Goal: Task Accomplishment & Management: Complete application form

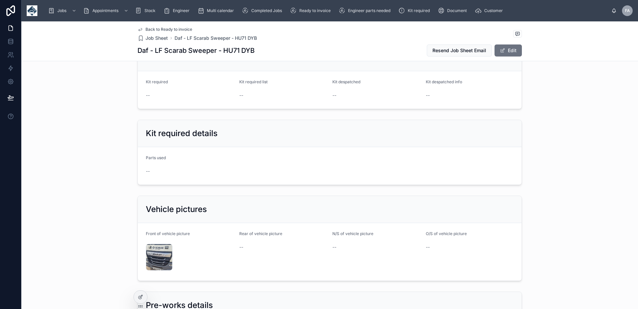
scroll to position [1670, 0]
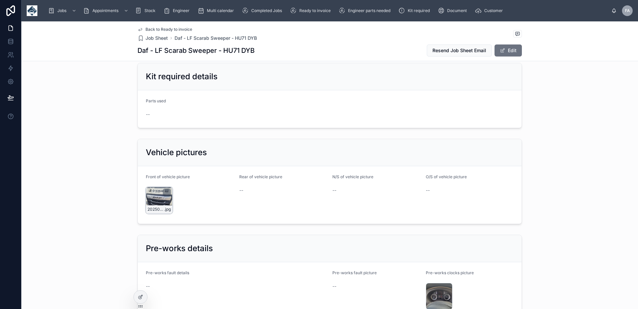
click at [151, 193] on div "20250908_121539 .jpg" at bounding box center [159, 200] width 27 height 27
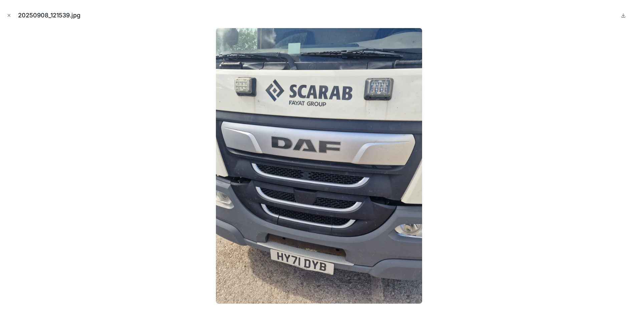
drag, startPoint x: 6, startPoint y: 14, endPoint x: 68, endPoint y: 6, distance: 62.9
click at [6, 14] on button "Close modal" at bounding box center [8, 15] width 7 height 7
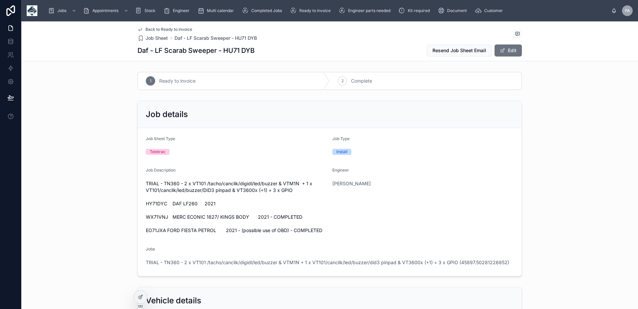
click at [510, 50] on button "Edit" at bounding box center [508, 50] width 27 height 12
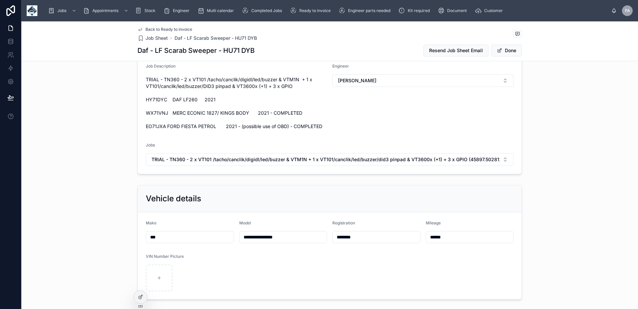
scroll to position [134, 0]
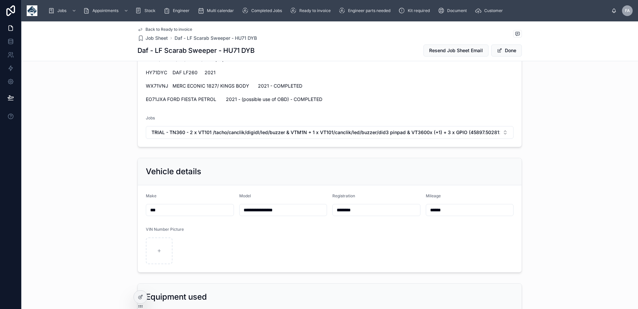
drag, startPoint x: 367, startPoint y: 209, endPoint x: 299, endPoint y: 207, distance: 67.8
click at [299, 207] on form "**********" at bounding box center [330, 228] width 384 height 87
paste input "text"
type input "********"
click at [508, 53] on button "Done" at bounding box center [507, 50] width 31 height 12
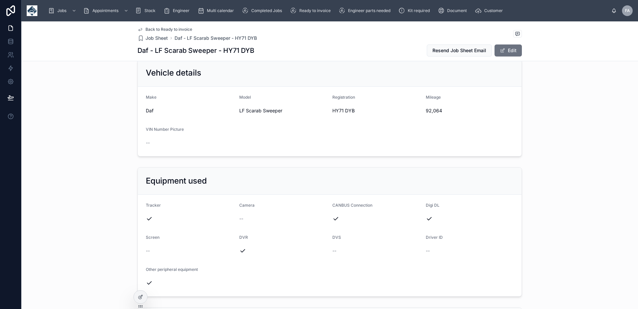
scroll to position [200, 0]
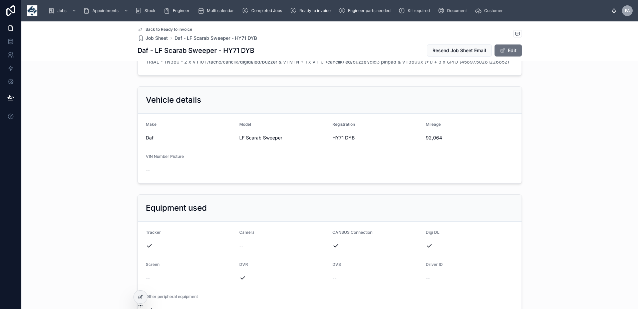
click at [429, 137] on span "92,064" at bounding box center [470, 137] width 88 height 7
copy span "92,064"
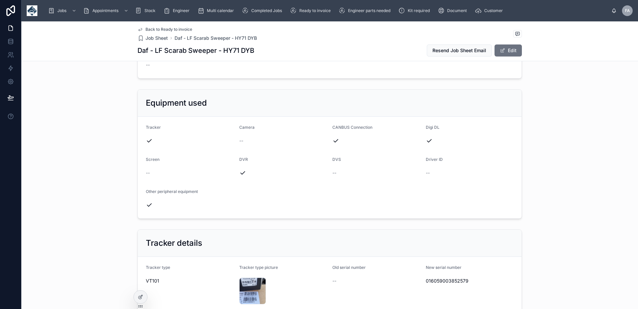
scroll to position [401, 0]
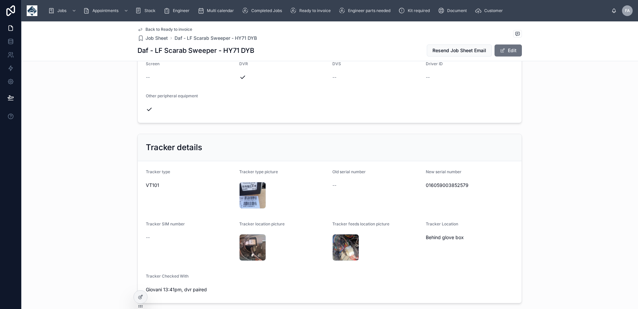
click at [440, 186] on span "016059003852579" at bounding box center [470, 185] width 88 height 7
copy span "016059003852579"
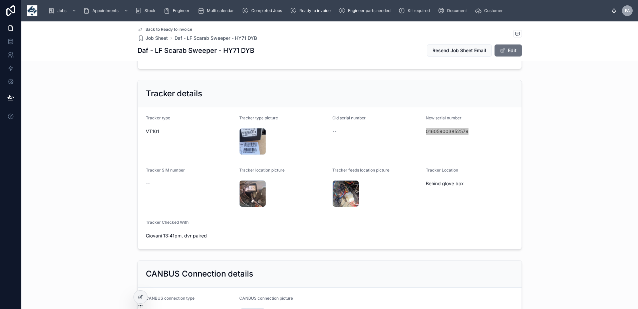
scroll to position [467, 0]
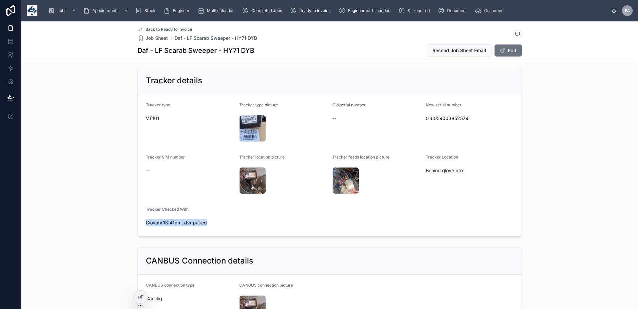
drag, startPoint x: 206, startPoint y: 221, endPoint x: 143, endPoint y: 220, distance: 63.1
click at [146, 220] on span "Giovani 13:41pm, dvr paired" at bounding box center [190, 222] width 88 height 7
copy span "Giovani 13:41pm, dvr paired"
click at [375, 207] on form "Tracker type VT101 Tracker type picture 20250908_133256 .jpg Old serial number …" at bounding box center [330, 165] width 384 height 142
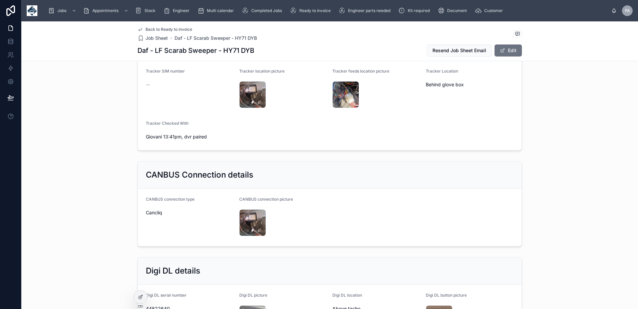
scroll to position [668, 0]
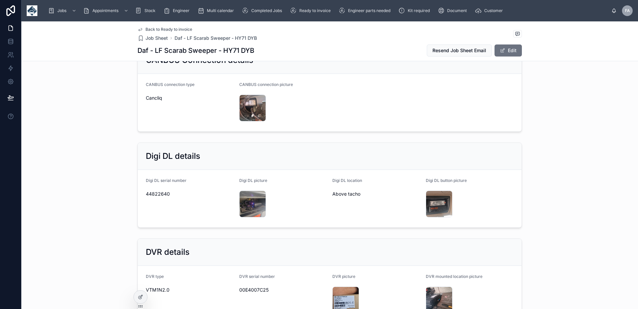
click at [152, 195] on span "44822640" at bounding box center [190, 193] width 88 height 7
copy span "44822640"
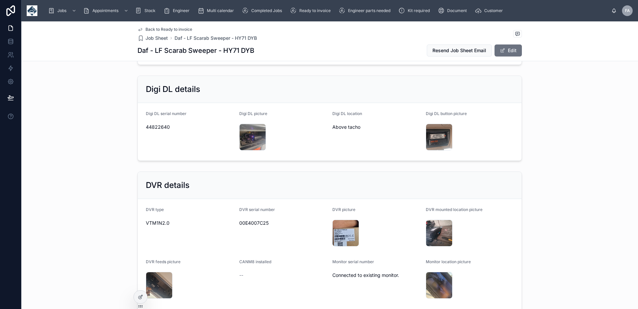
click at [250, 222] on span "00E4007C25" at bounding box center [283, 222] width 88 height 7
copy span "00E4007C25"
click at [494, 178] on div "DVR details" at bounding box center [330, 185] width 384 height 27
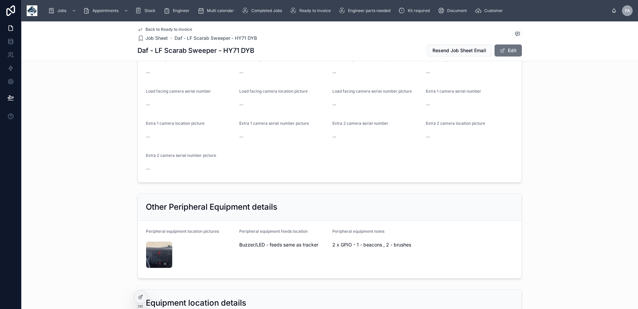
scroll to position [1069, 0]
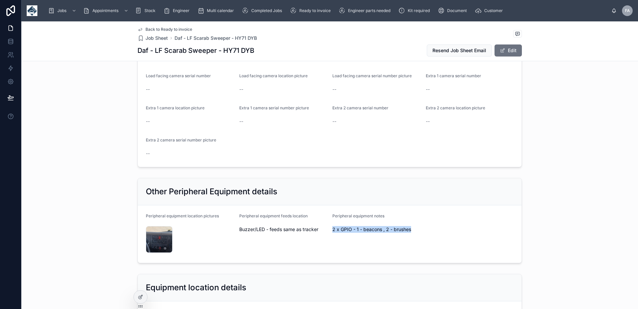
drag, startPoint x: 329, startPoint y: 229, endPoint x: 413, endPoint y: 232, distance: 83.9
click at [413, 232] on form "Peripheral equipment location pictures 20250908_135026 .jpg Peripheral equipmen…" at bounding box center [330, 233] width 384 height 57
copy span "2 x GPIO - 1 - beacons , 2 - brushes"
click at [454, 173] on div "1 Ready to invoice 2 Complete Job details Job Sheet Type Teletrac Job Type Inst…" at bounding box center [329, 307] width 617 height 2612
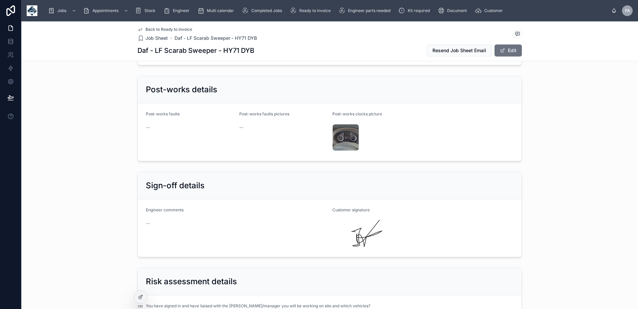
scroll to position [1937, 0]
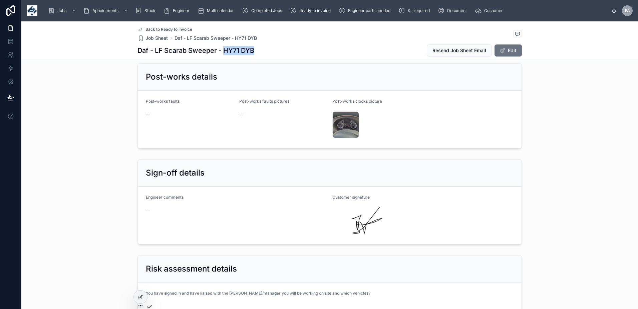
drag, startPoint x: 222, startPoint y: 49, endPoint x: 255, endPoint y: 49, distance: 32.7
click at [255, 49] on div "Daf - LF Scarab Sweeper - HY71 DYB Resend Job Sheet Email Edit" at bounding box center [330, 50] width 385 height 13
copy h1 "HY71 DYB"
click at [445, 147] on form "Post-works faults -- Post-works faults pictures -- Post-works clocks picture 20…" at bounding box center [330, 118] width 384 height 57
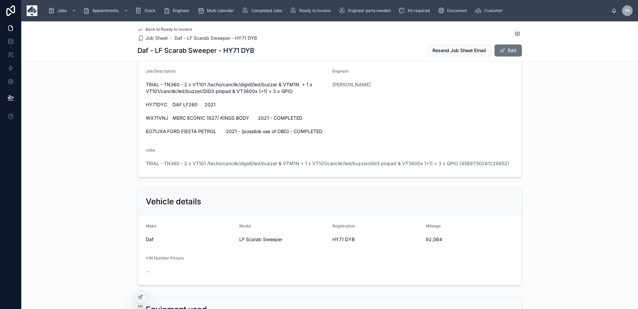
scroll to position [134, 0]
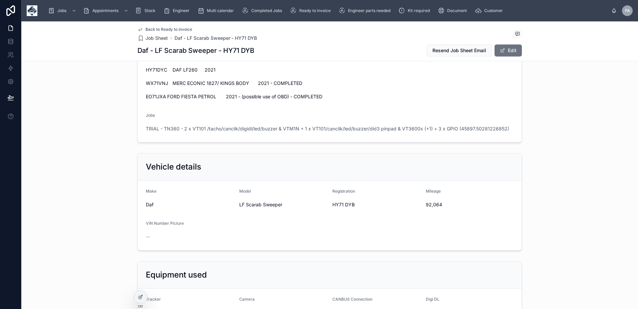
click at [431, 204] on span "92,064" at bounding box center [470, 204] width 88 height 7
copy span "92,064"
drag, startPoint x: 244, startPoint y: 204, endPoint x: 285, endPoint y: 204, distance: 41.7
click at [285, 204] on span "LF Scarab Sweeper" at bounding box center [283, 204] width 88 height 7
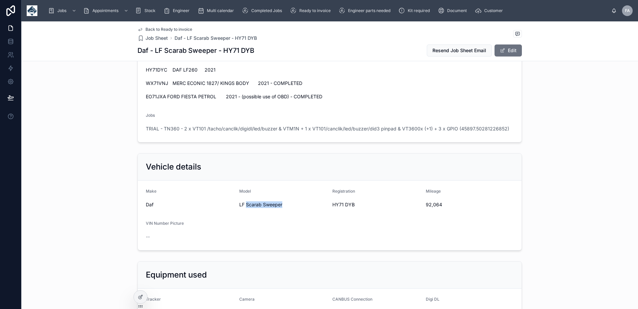
copy span "Scarab Sweeper"
click at [375, 232] on form "Make Daf Model LF Scarab Sweeper Registration HY71 DYB Mileage 92,064 VIN Numbe…" at bounding box center [330, 214] width 384 height 69
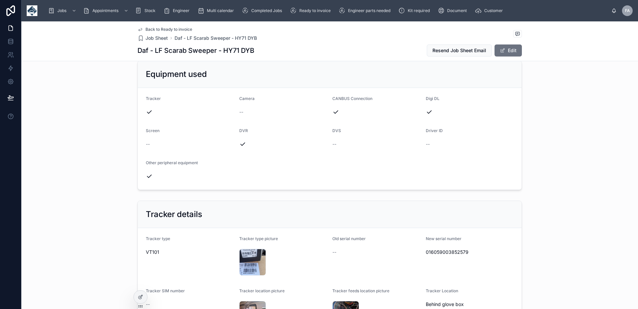
scroll to position [401, 0]
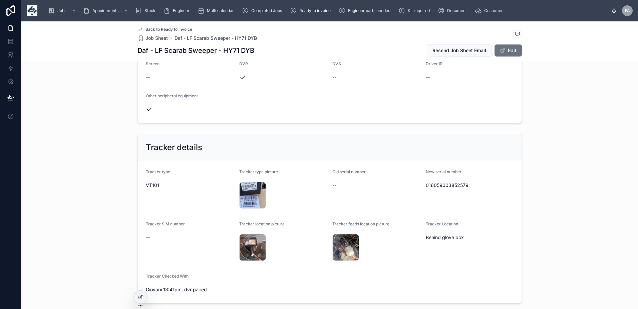
click at [446, 182] on span "016059003852579" at bounding box center [470, 185] width 88 height 7
copy span "016059003852579"
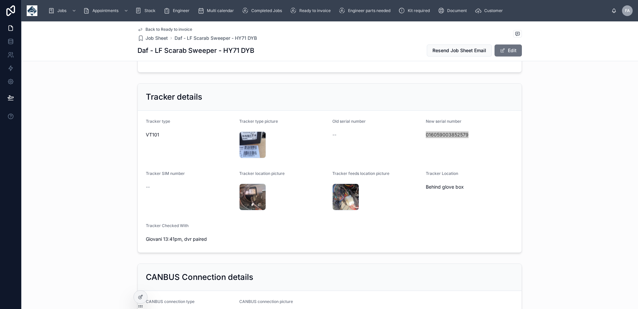
scroll to position [467, 0]
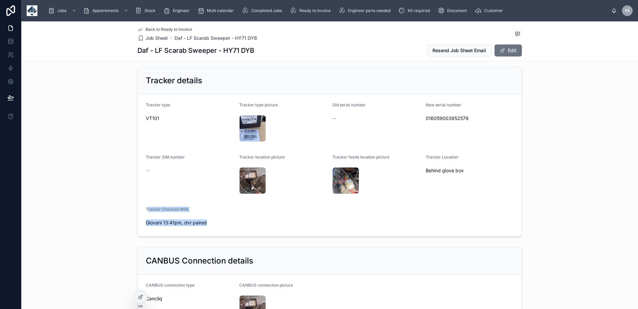
drag, startPoint x: 167, startPoint y: 209, endPoint x: 206, endPoint y: 220, distance: 40.9
click at [206, 220] on form "Tracker type VT101 Tracker type picture 20250908_133256 .jpg Old serial number …" at bounding box center [330, 165] width 384 height 142
click at [154, 218] on div "Giovani 13:41pm, dvr paired" at bounding box center [190, 222] width 88 height 11
drag, startPoint x: 142, startPoint y: 205, endPoint x: 210, endPoint y: 223, distance: 70.7
click at [210, 223] on form "Tracker type VT101 Tracker type picture 20250908_133256 .jpg Old serial number …" at bounding box center [330, 165] width 384 height 142
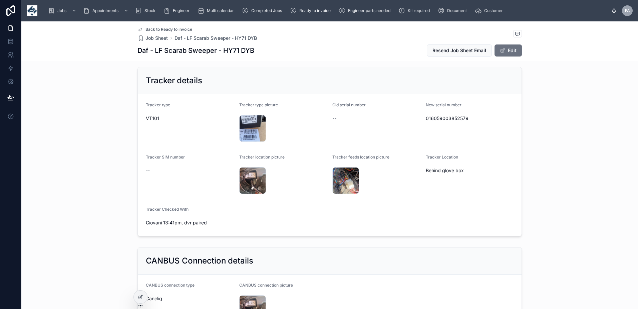
click at [314, 206] on form "Tracker type VT101 Tracker type picture 20250908_133256 .jpg Old serial number …" at bounding box center [330, 165] width 384 height 142
click at [319, 235] on form "Tracker type VT101 Tracker type picture 20250908_133256 .jpg Old serial number …" at bounding box center [330, 165] width 384 height 142
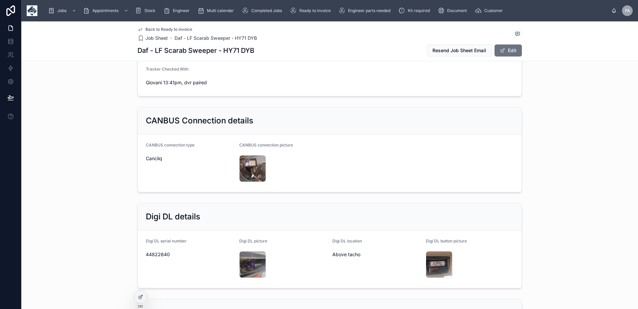
scroll to position [668, 0]
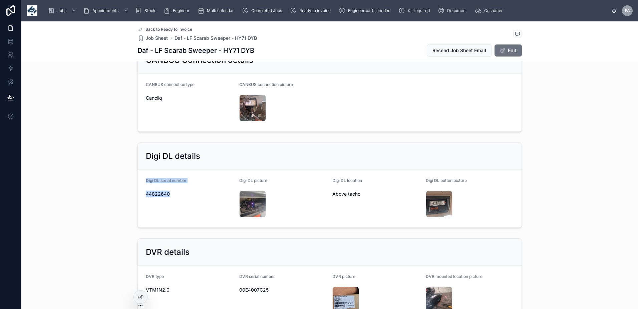
drag, startPoint x: 159, startPoint y: 184, endPoint x: 167, endPoint y: 197, distance: 15.9
click at [167, 197] on div "Digi DL serial number 44822640" at bounding box center [190, 198] width 88 height 41
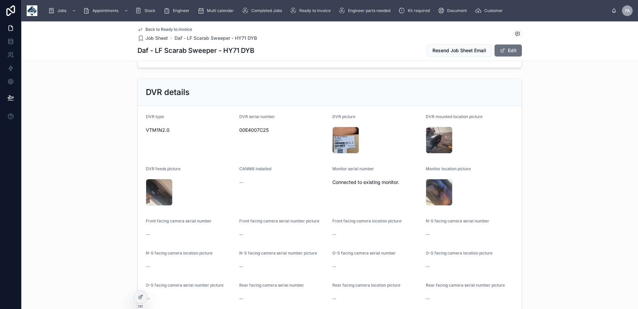
scroll to position [801, 0]
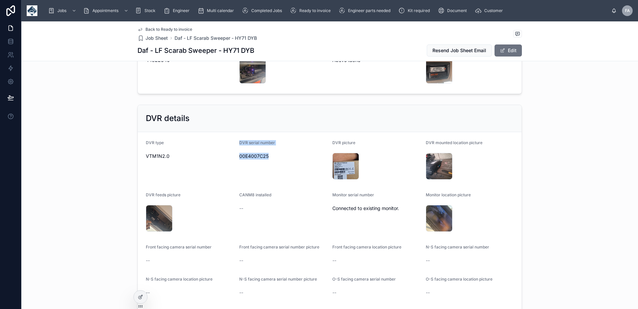
drag, startPoint x: 237, startPoint y: 140, endPoint x: 272, endPoint y: 158, distance: 38.7
click at [272, 158] on div "DVR serial number 00E4007C25" at bounding box center [283, 160] width 88 height 41
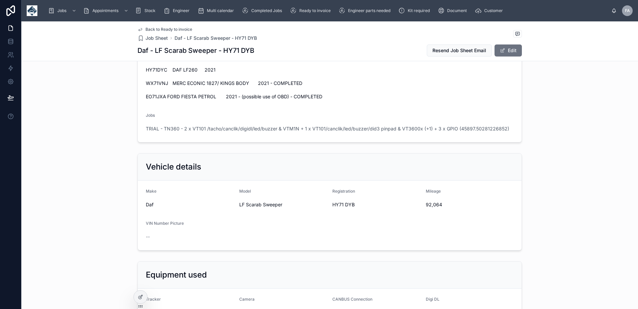
scroll to position [0, 0]
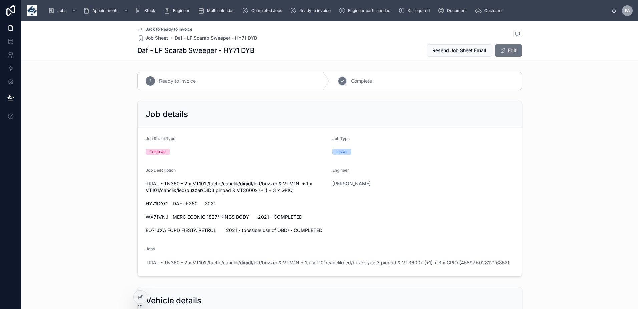
click at [364, 82] on span "Complete" at bounding box center [361, 80] width 21 height 7
click at [428, 172] on div "Engineer" at bounding box center [423, 171] width 181 height 8
click at [299, 263] on span "TRIAL - TN360 - 2 x VT101 /tacho/canclik/digidl/led/buzzer & VTM1N + 1 x VT101/…" at bounding box center [328, 262] width 364 height 7
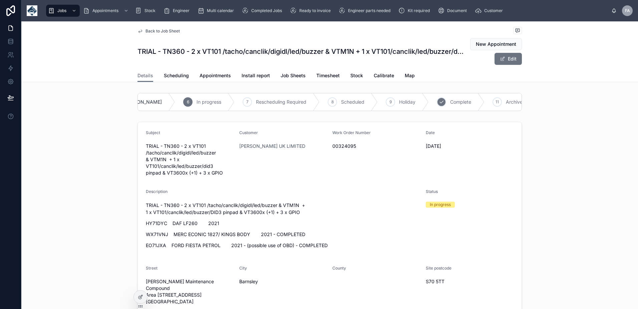
click at [450, 103] on span "Complete" at bounding box center [460, 102] width 21 height 7
click at [208, 76] on span "Appointments" at bounding box center [215, 75] width 31 height 7
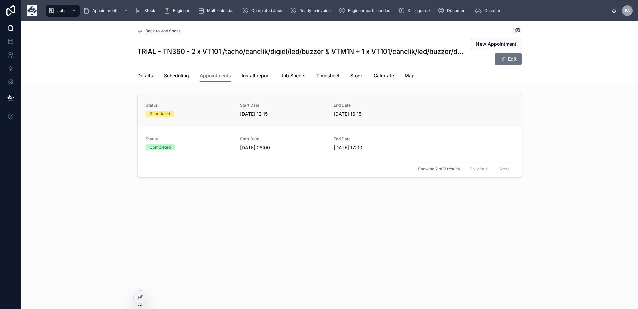
click at [242, 114] on span "[DATE] 12:15" at bounding box center [283, 114] width 86 height 7
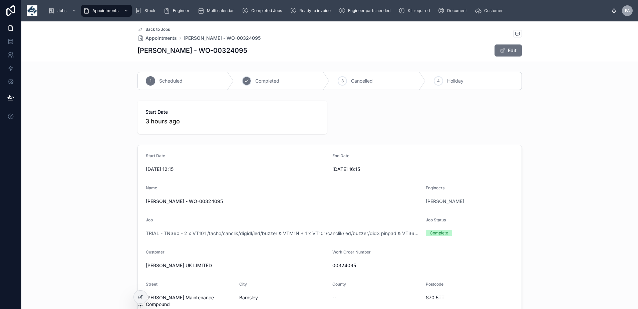
click at [265, 80] on span "Completed" at bounding box center [267, 80] width 24 height 7
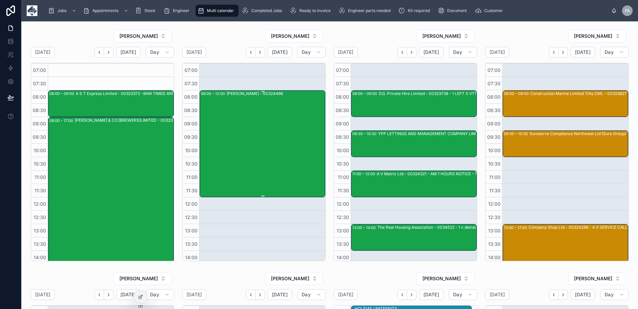
scroll to position [124, 0]
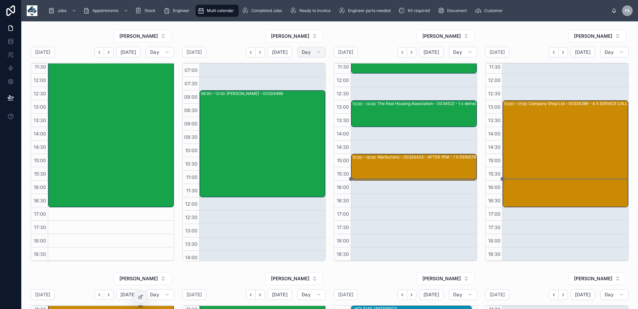
click at [311, 53] on button "Day" at bounding box center [312, 52] width 28 height 11
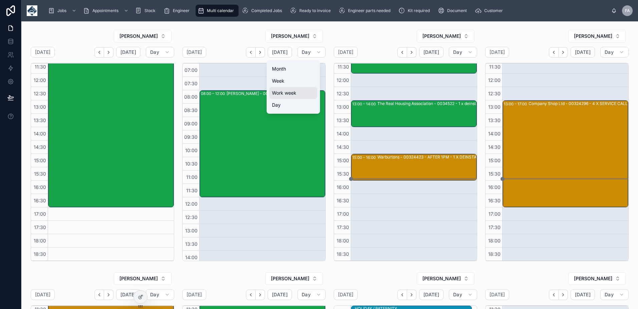
click at [287, 90] on span "Work week" at bounding box center [284, 92] width 24 height 7
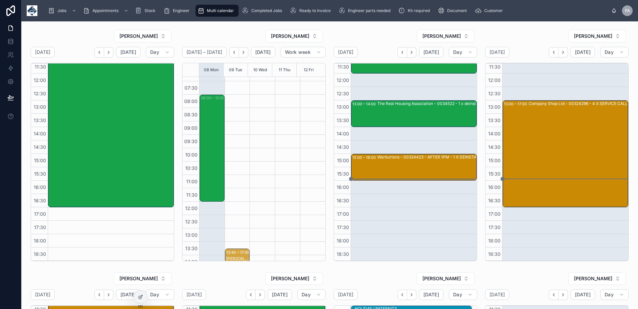
scroll to position [143, 0]
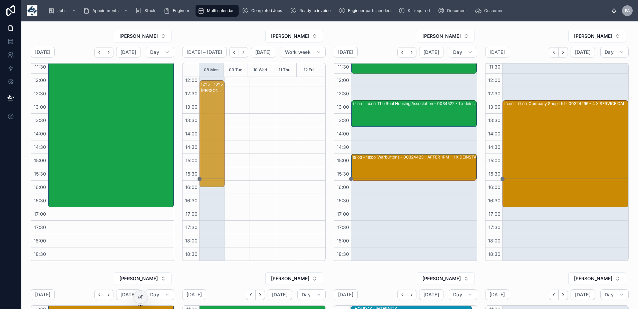
drag, startPoint x: 239, startPoint y: 222, endPoint x: 200, endPoint y: 100, distance: 128.2
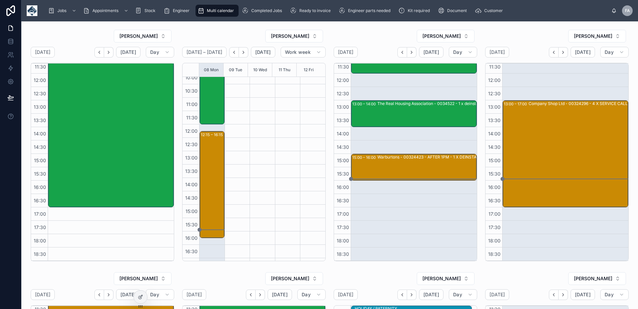
scroll to position [73, 0]
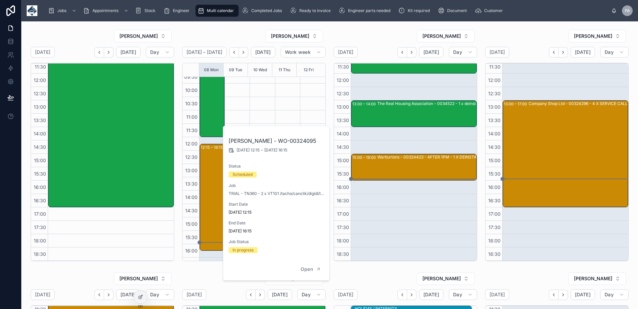
drag, startPoint x: 208, startPoint y: 176, endPoint x: 294, endPoint y: 101, distance: 114.7
click at [300, 101] on div at bounding box center [312, 163] width 25 height 321
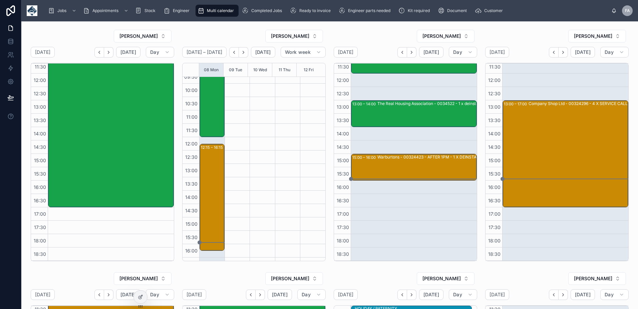
drag, startPoint x: 214, startPoint y: 183, endPoint x: 271, endPoint y: 159, distance: 61.6
click at [282, 154] on div at bounding box center [287, 163] width 25 height 321
click at [212, 189] on div "12:15 – 16:15 [PERSON_NAME] - WO-00324095" at bounding box center [212, 197] width 23 height 106
